Goal: Task Accomplishment & Management: Manage account settings

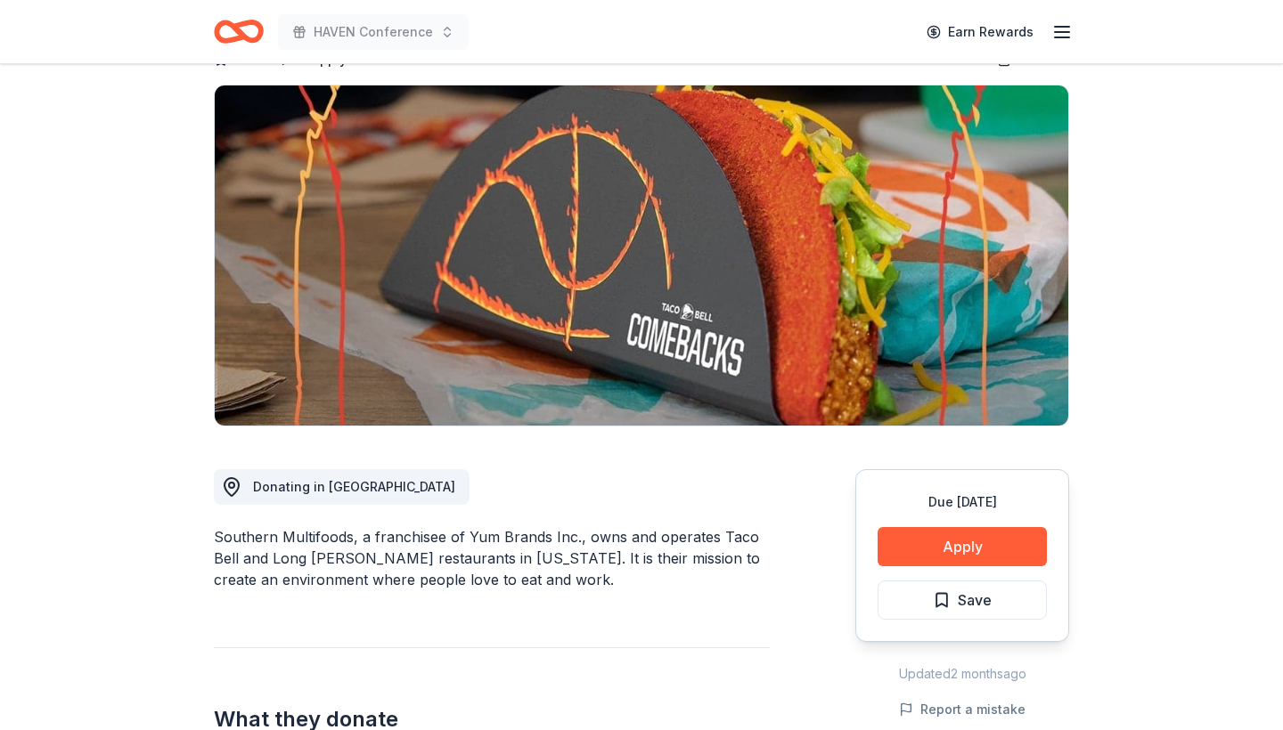
scroll to position [110, 0]
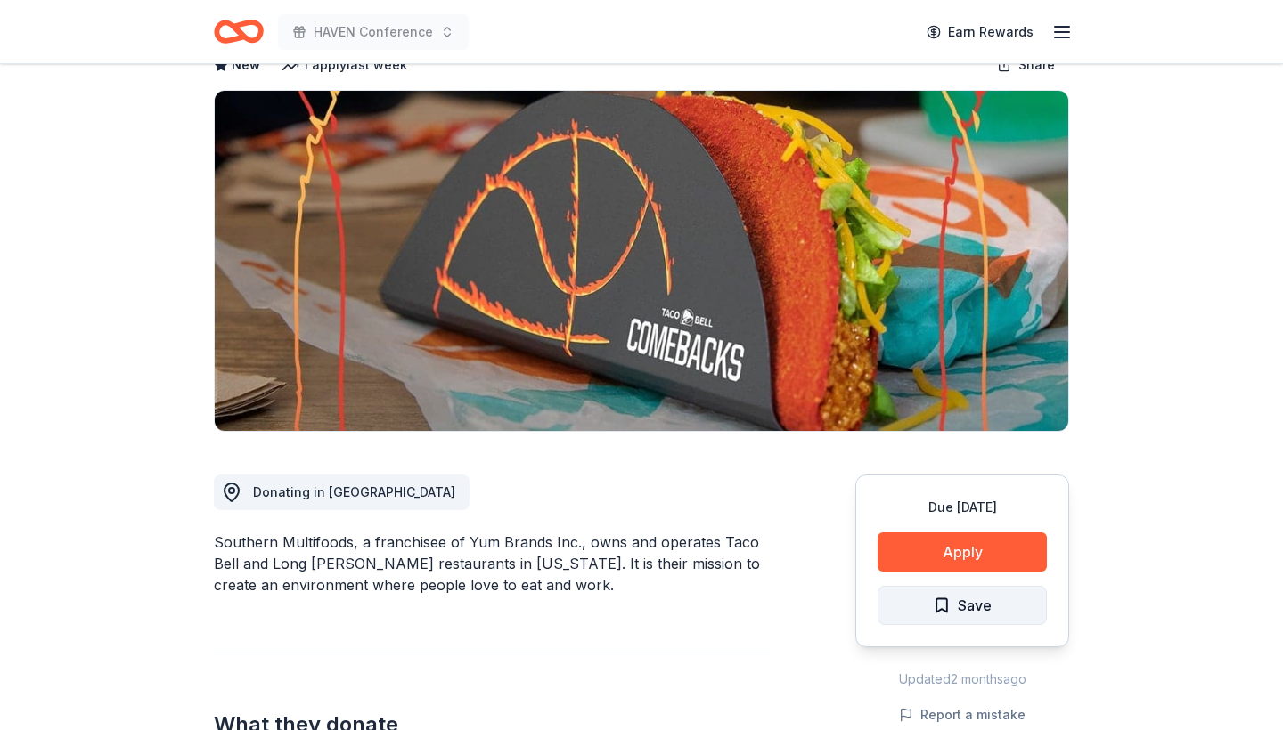
click at [922, 602] on button "Save" at bounding box center [961, 605] width 169 height 39
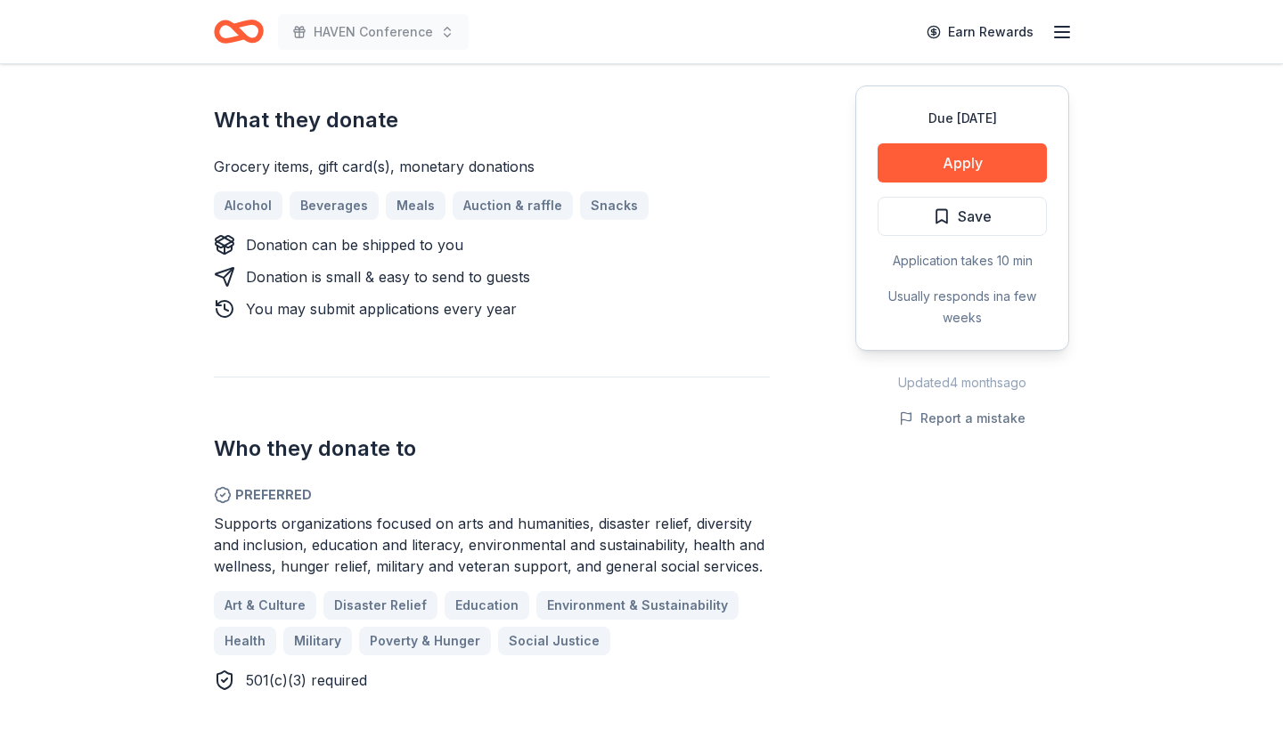
scroll to position [715, 0]
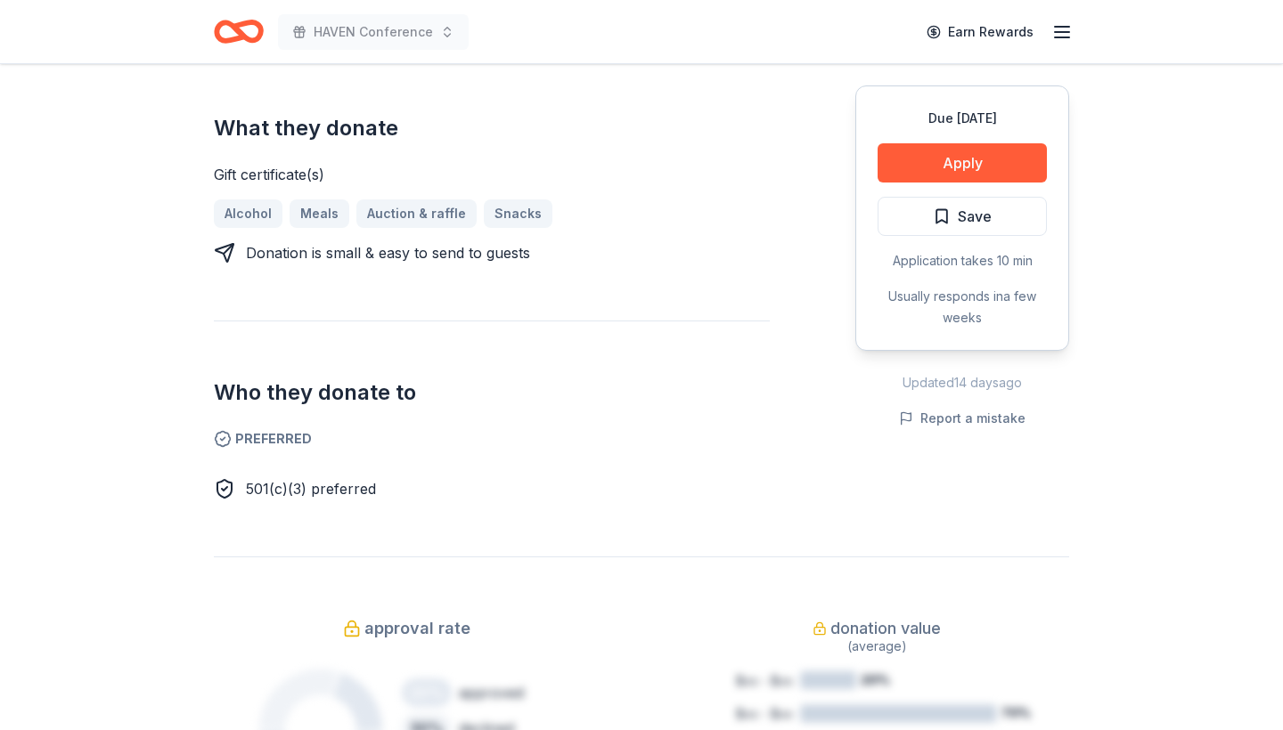
scroll to position [690, 0]
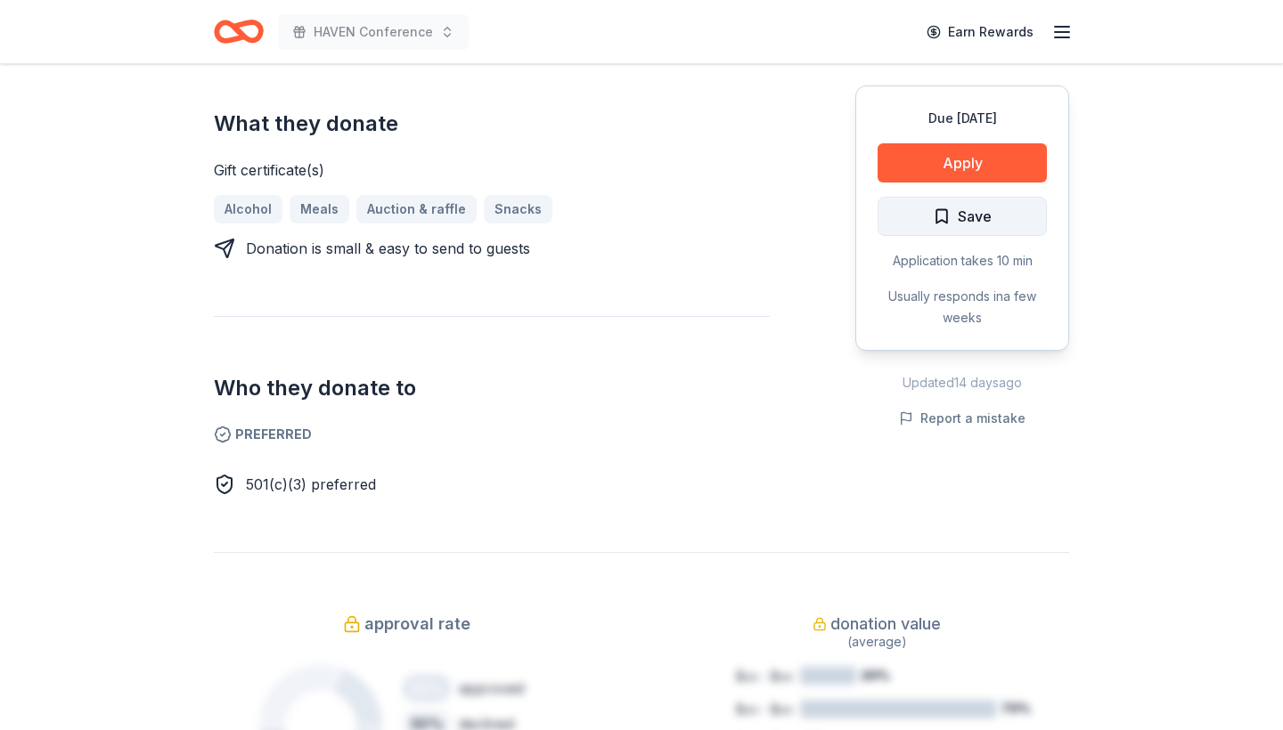
click at [922, 213] on button "Save" at bounding box center [961, 216] width 169 height 39
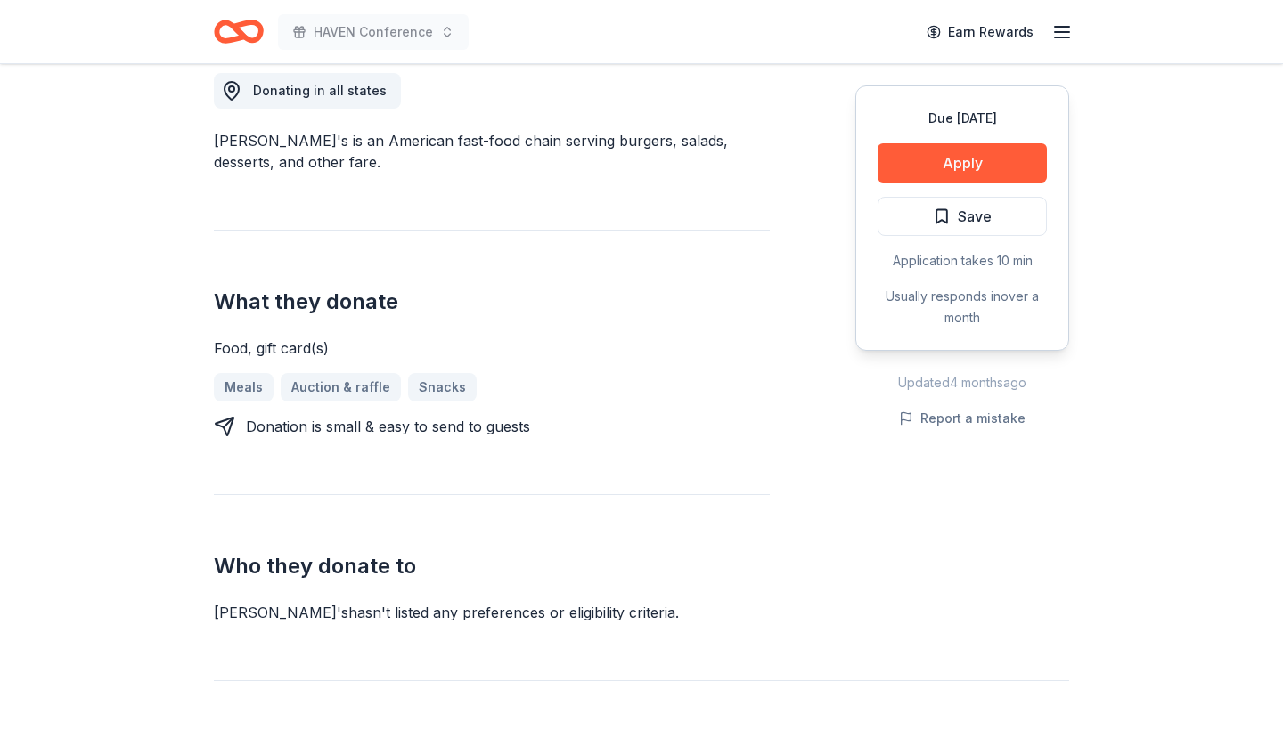
scroll to position [539, 0]
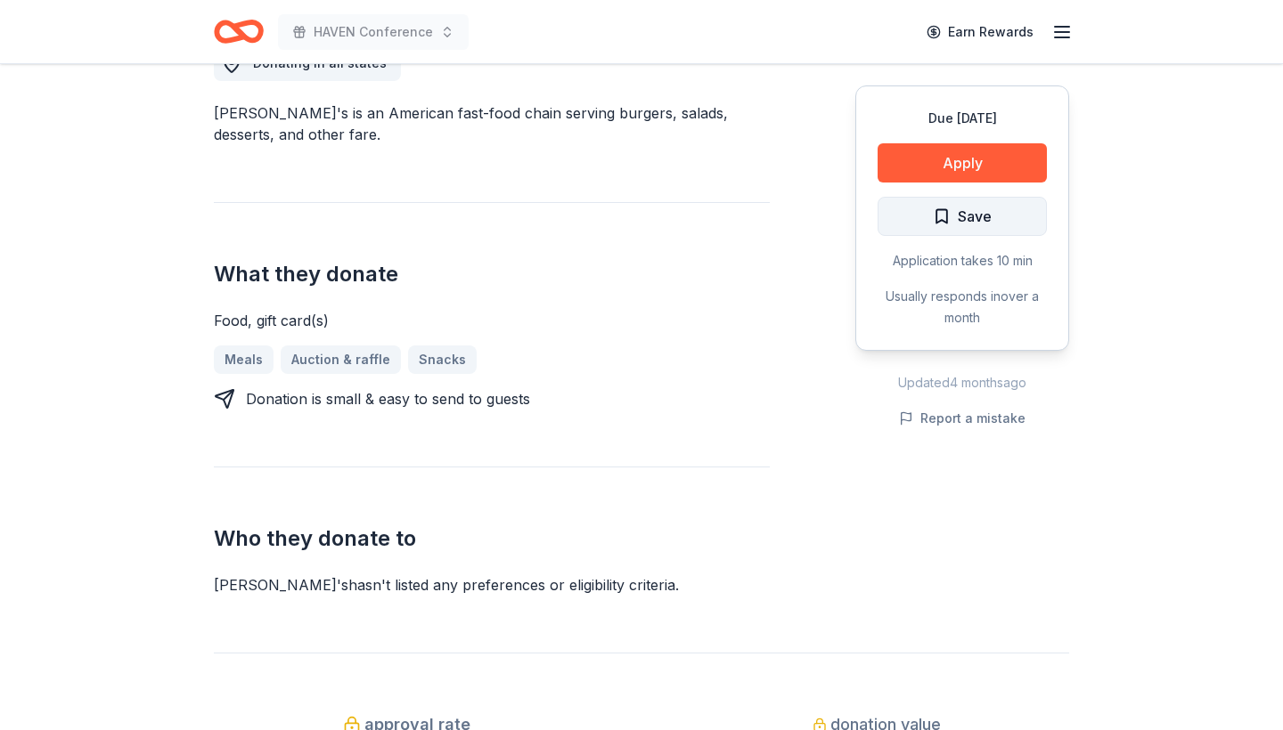
click at [900, 214] on button "Save" at bounding box center [961, 216] width 169 height 39
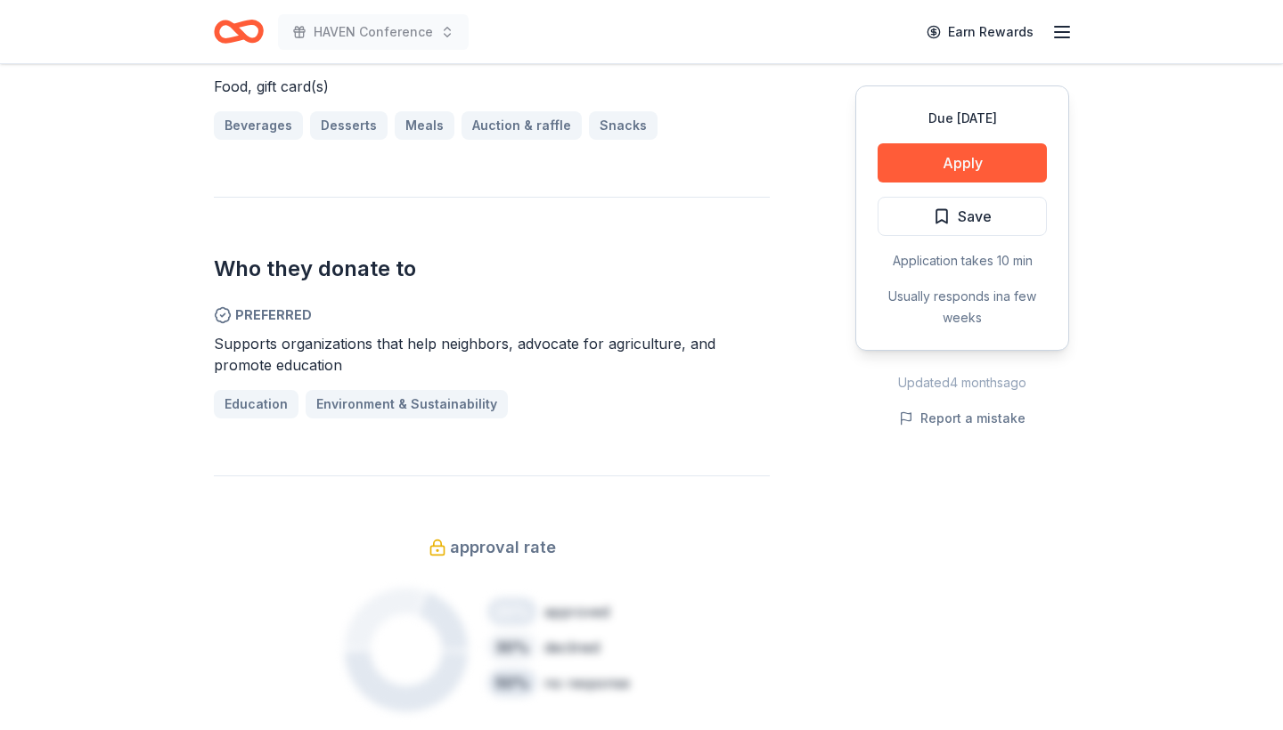
scroll to position [861, 0]
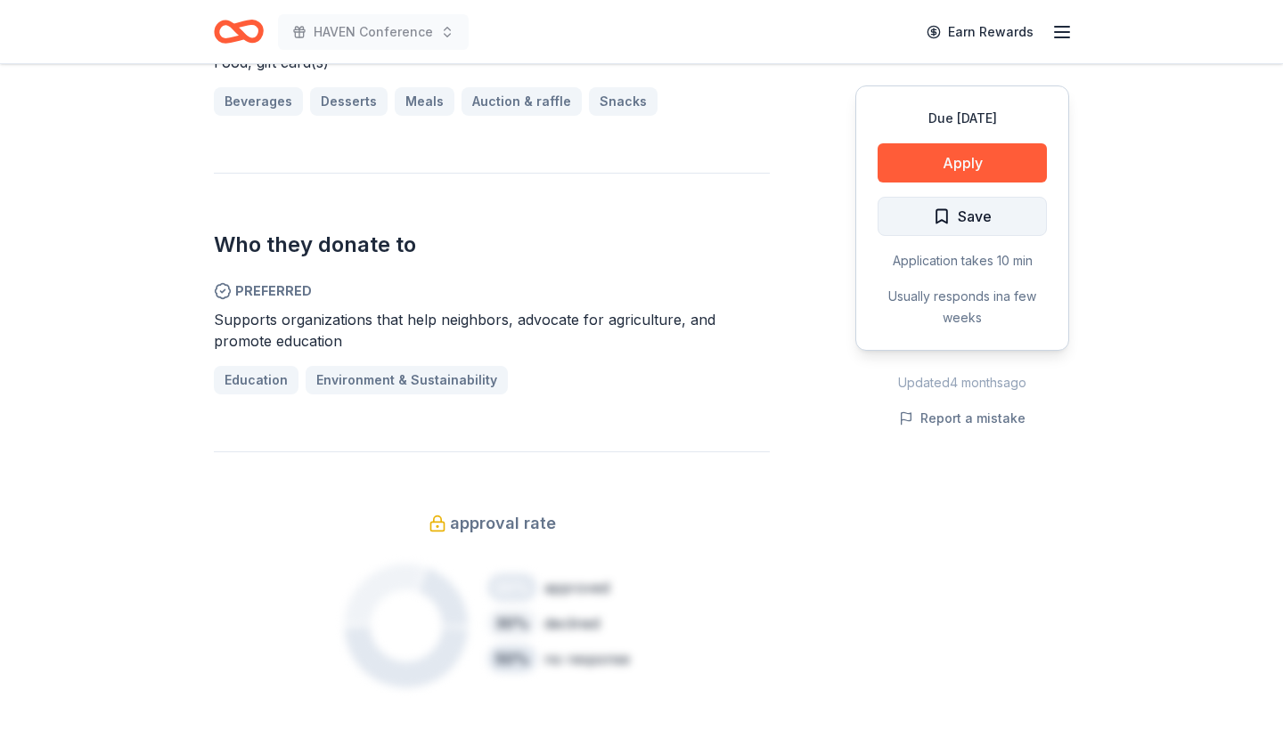
click at [910, 222] on button "Save" at bounding box center [961, 216] width 169 height 39
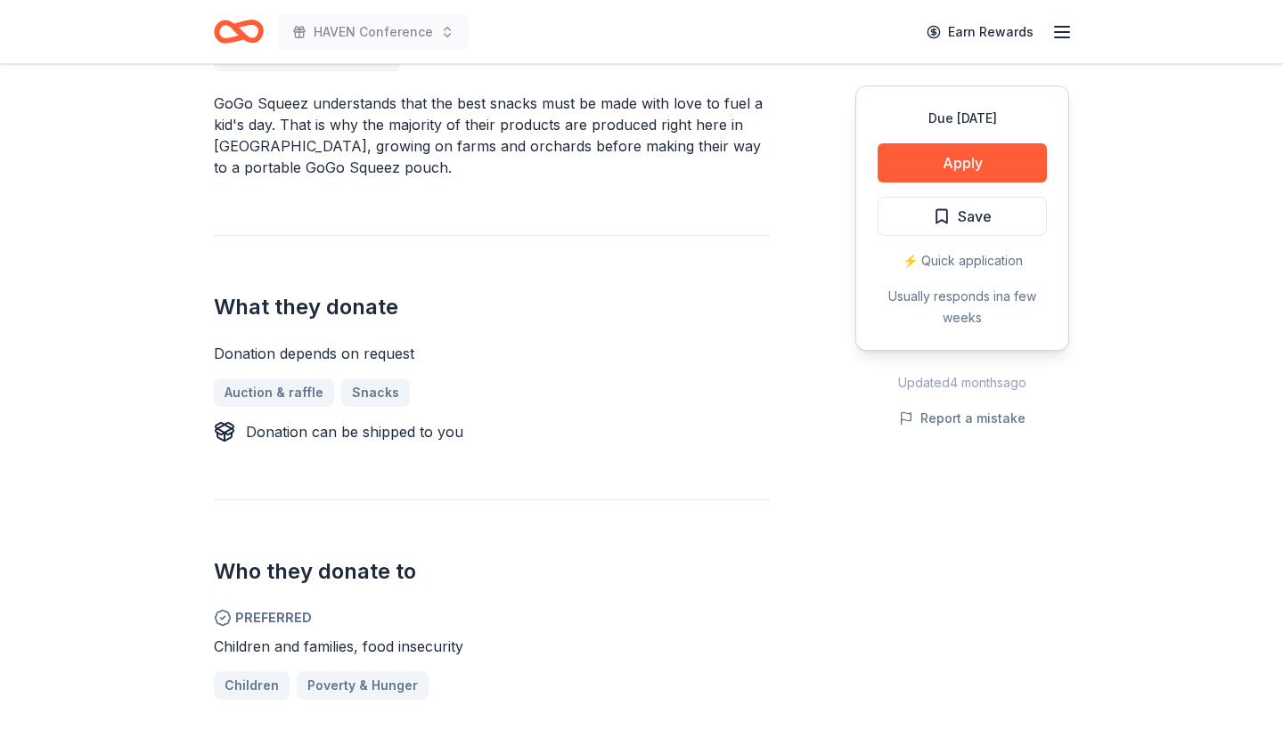
scroll to position [546, 0]
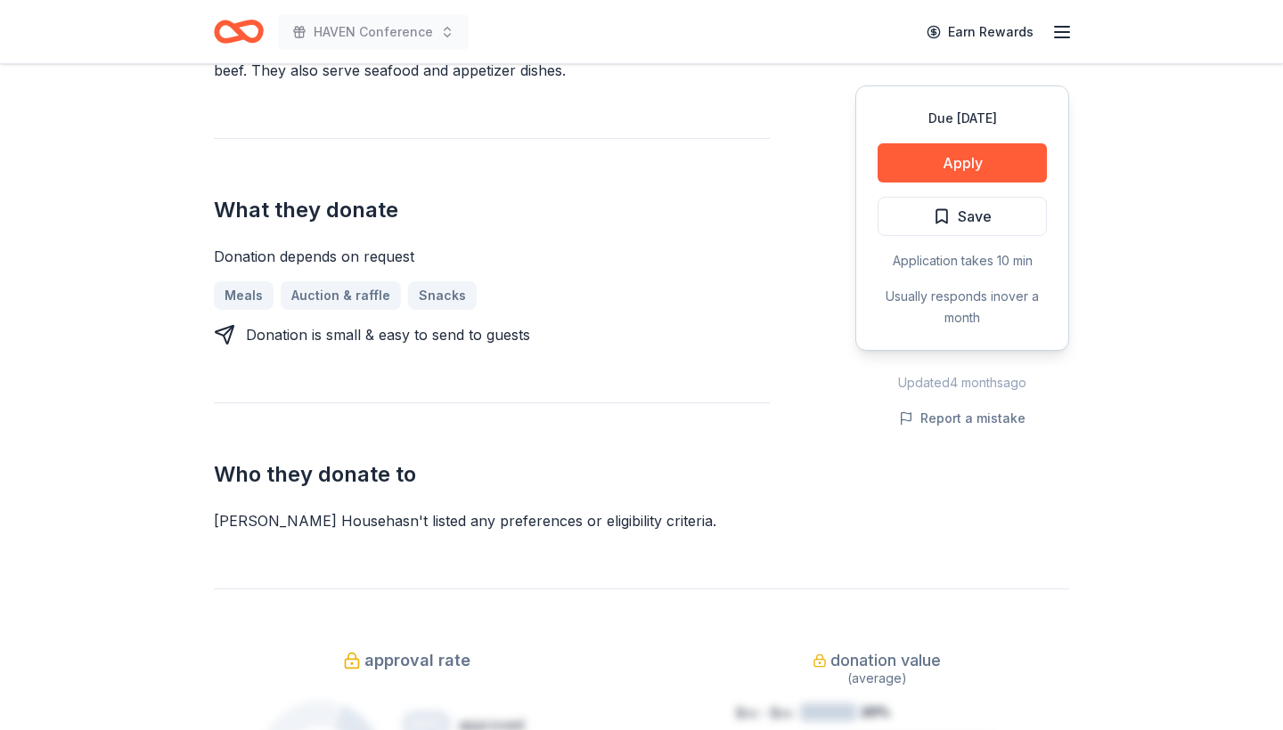
scroll to position [659, 0]
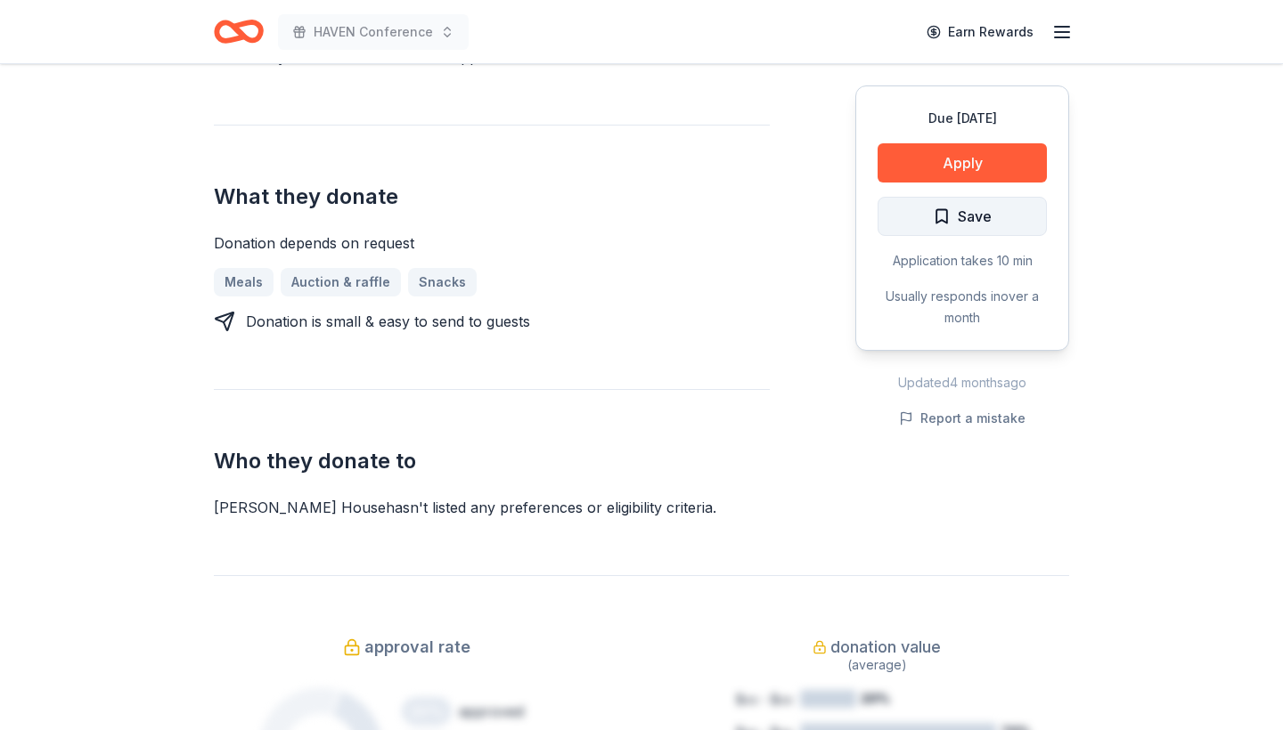
click at [942, 220] on span "Save" at bounding box center [962, 216] width 59 height 23
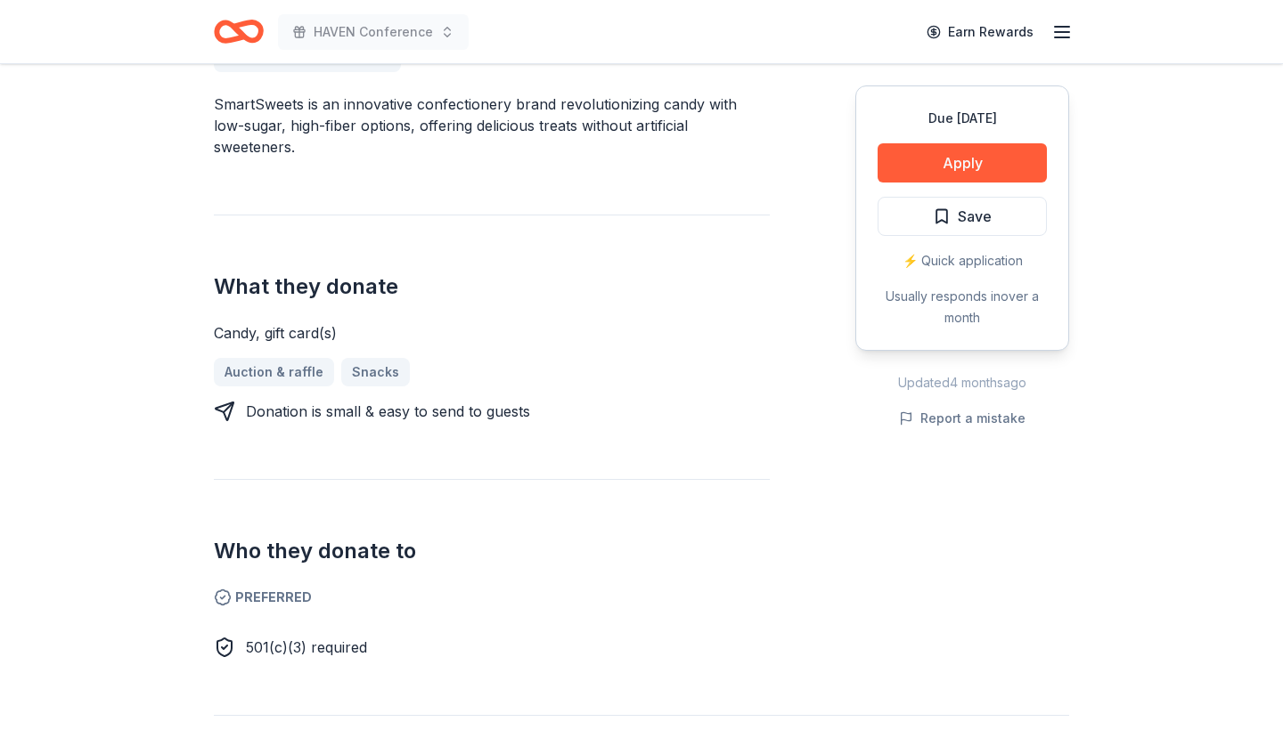
scroll to position [549, 0]
click at [892, 214] on button "Save" at bounding box center [961, 216] width 169 height 39
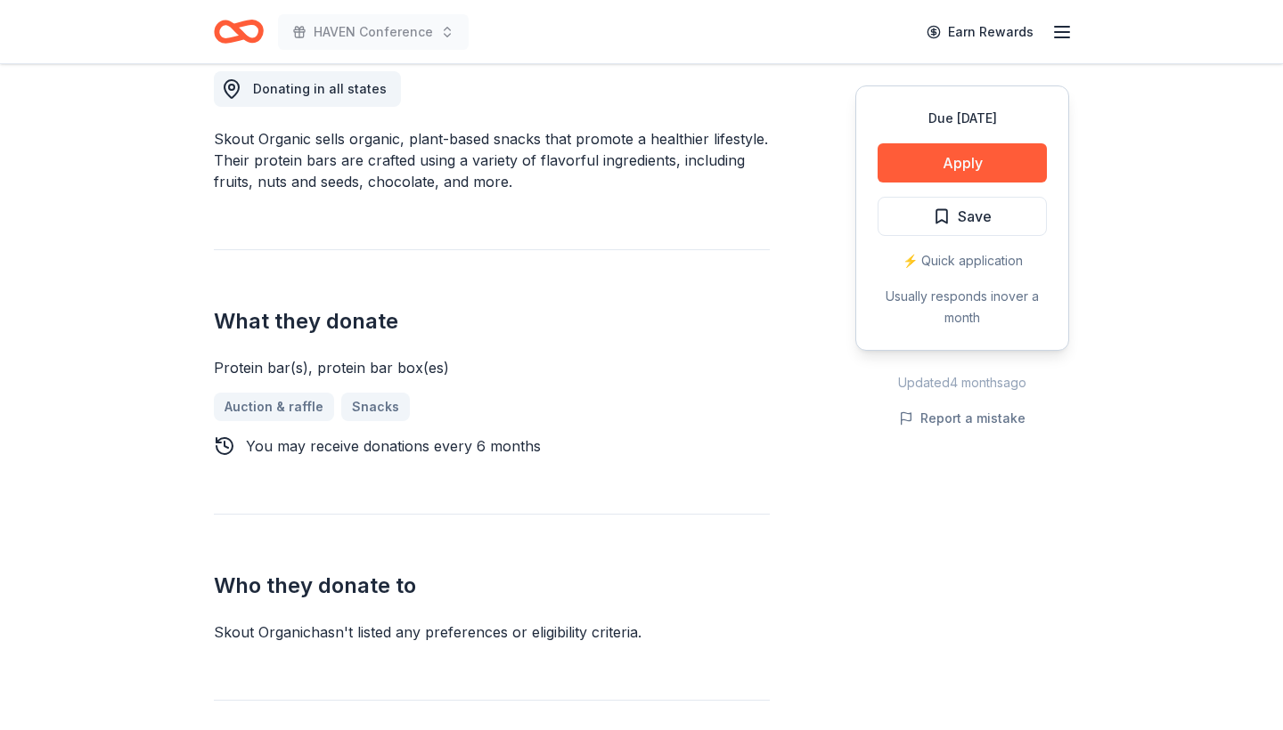
scroll to position [517, 0]
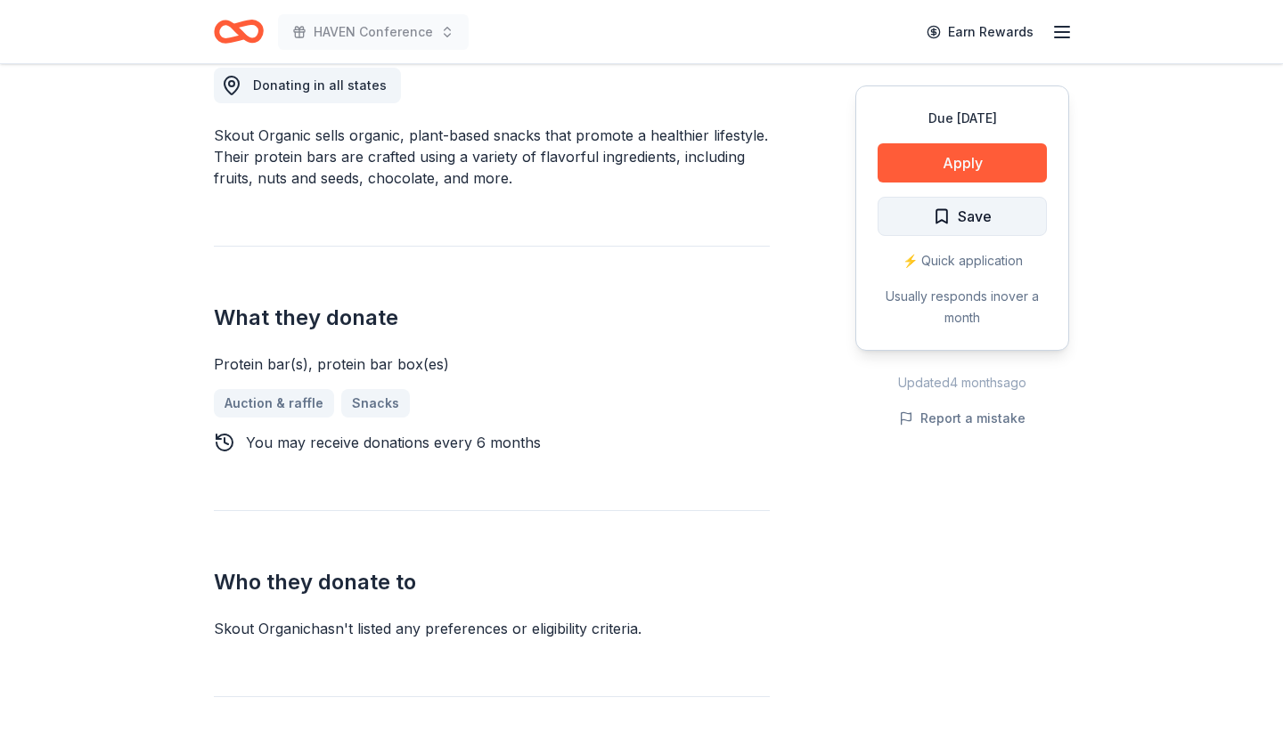
click at [945, 227] on span "Save" at bounding box center [962, 216] width 59 height 23
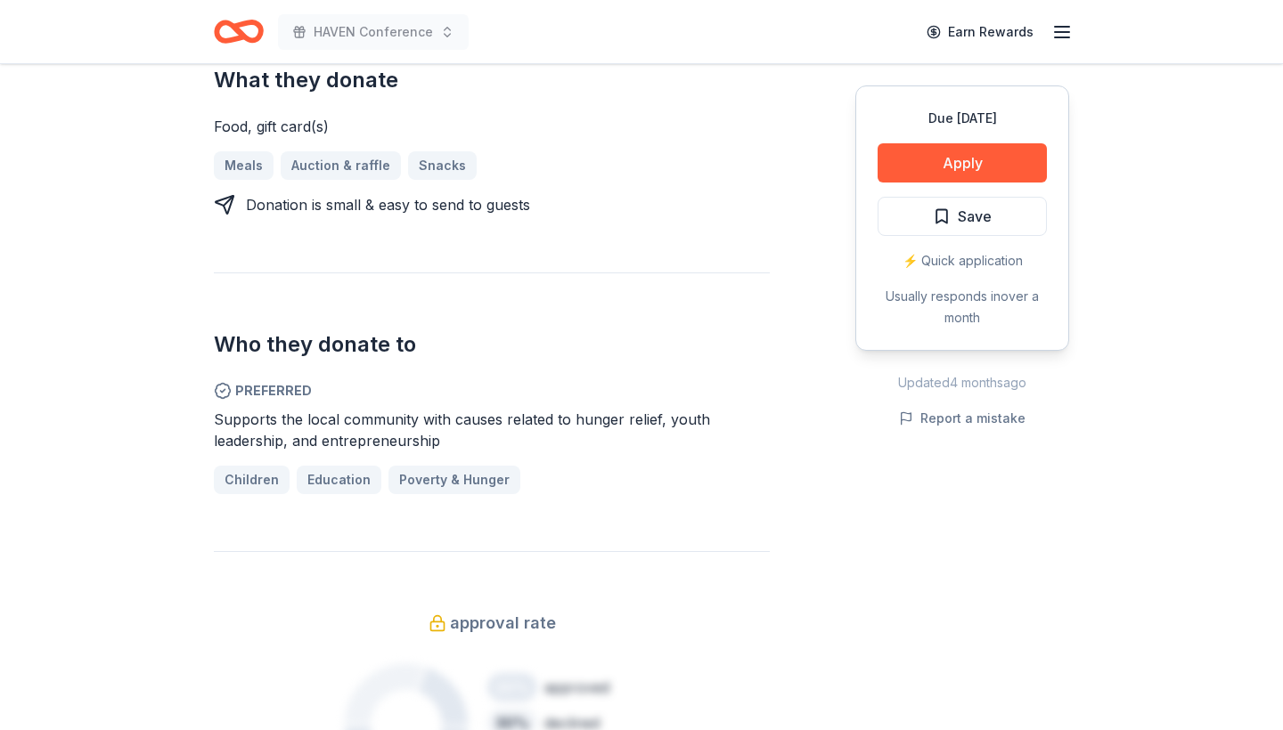
scroll to position [756, 0]
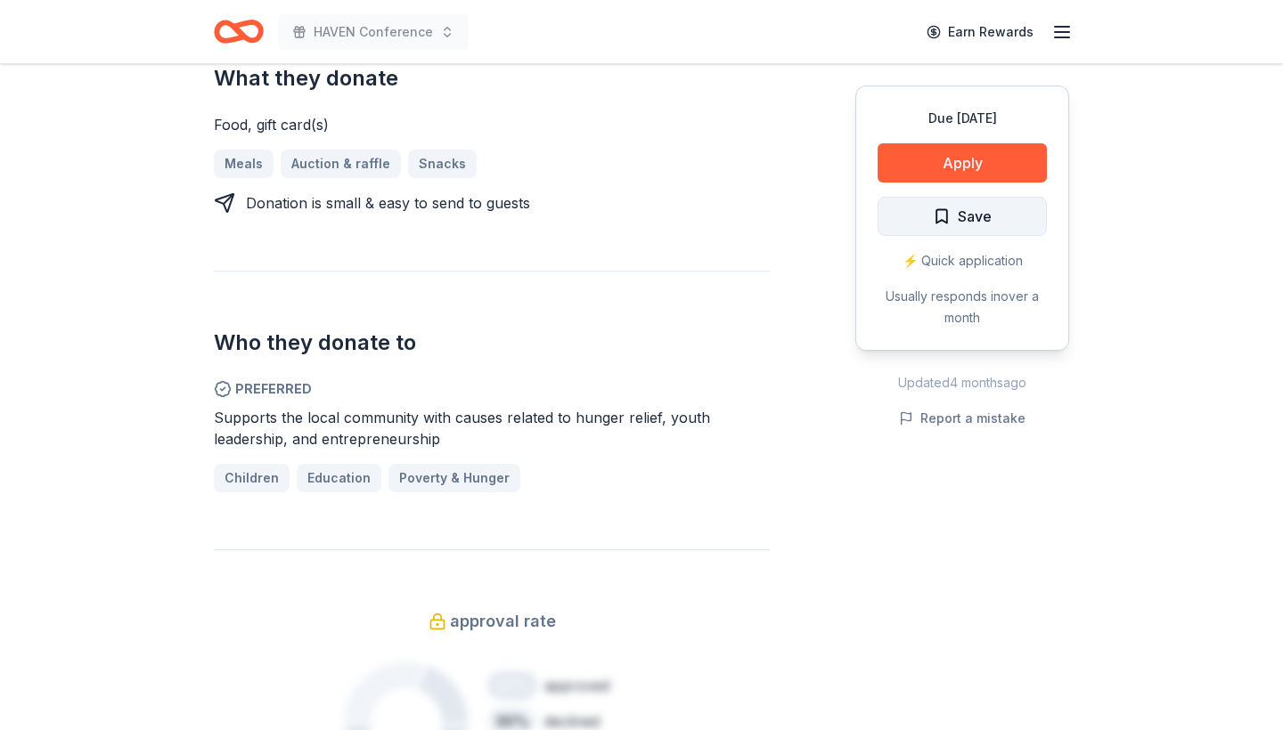
click at [940, 218] on span "Save" at bounding box center [962, 216] width 59 height 23
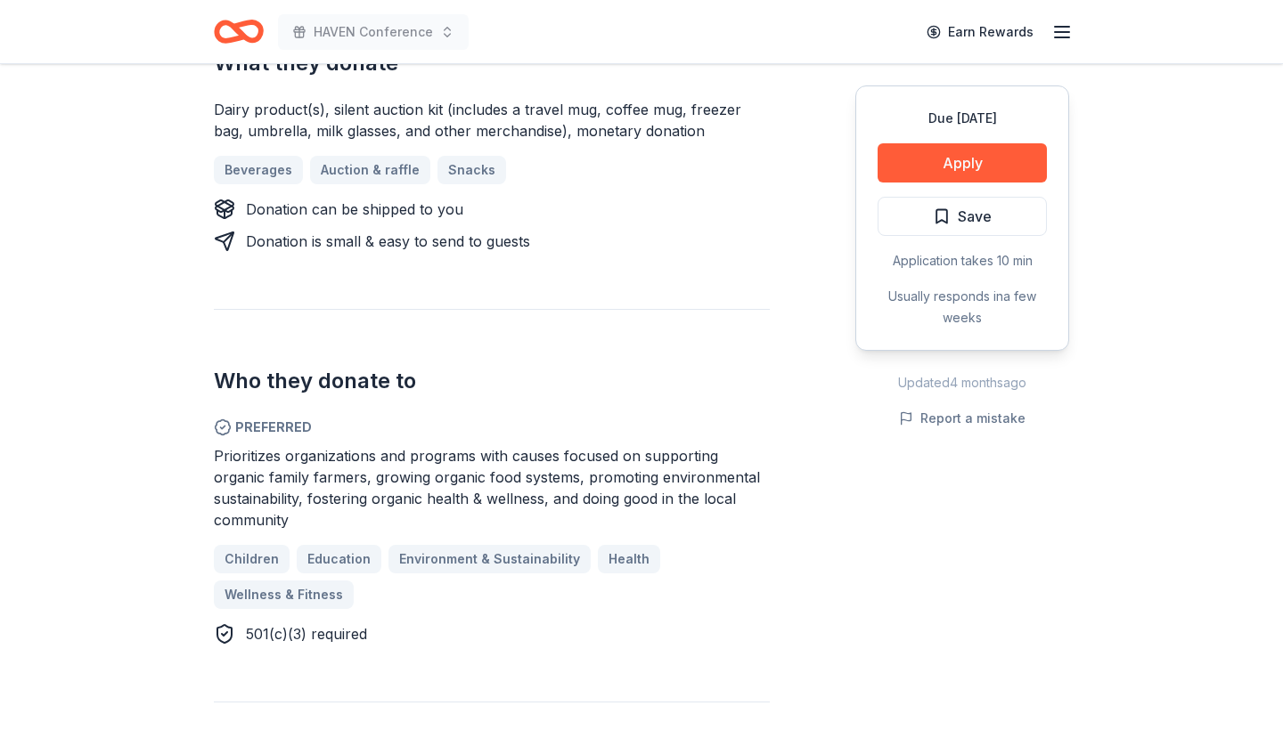
scroll to position [752, 0]
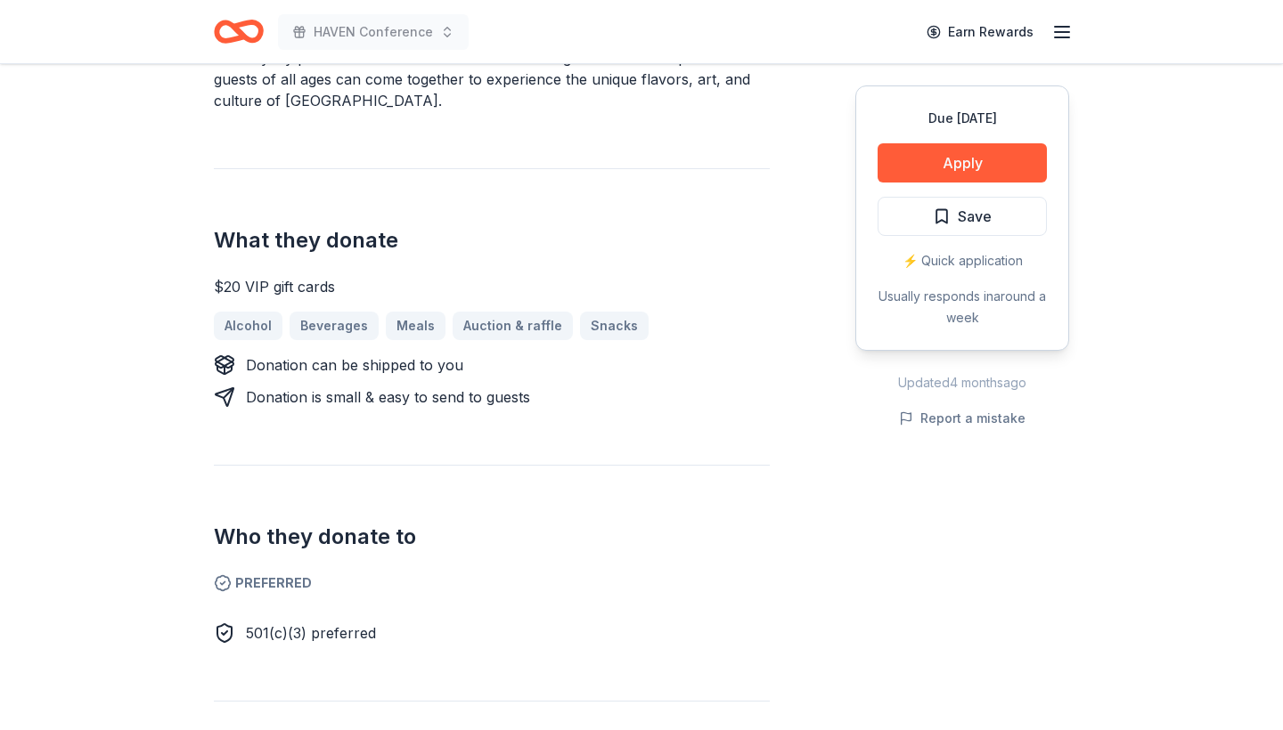
scroll to position [730, 0]
